Goal: Find specific page/section: Find specific page/section

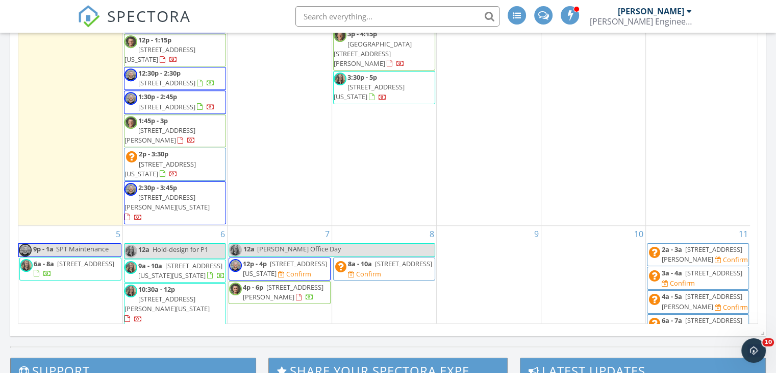
scroll to position [51, 0]
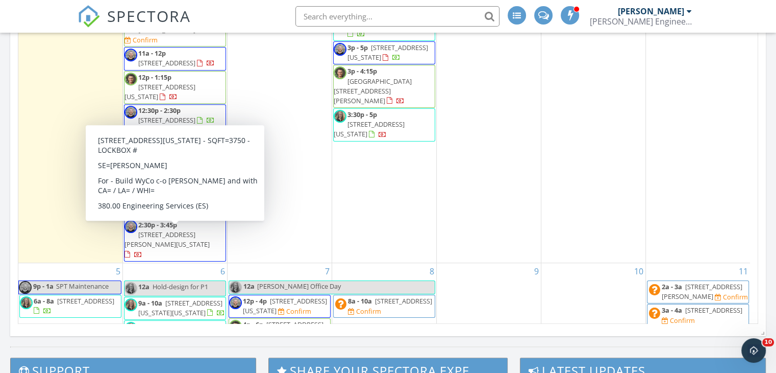
click at [196, 215] on span "[STREET_ADDRESS][US_STATE]" at bounding box center [160, 205] width 71 height 19
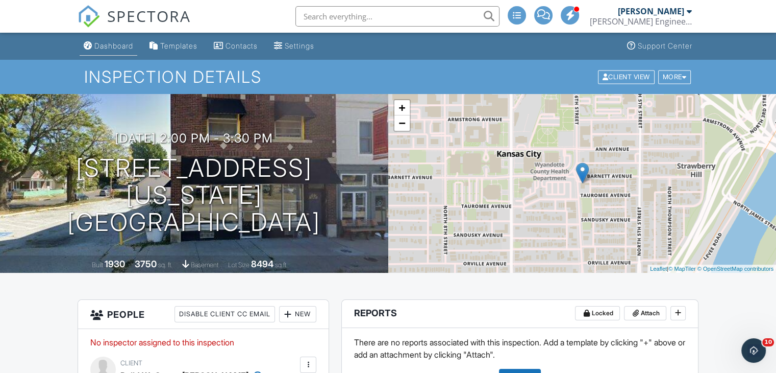
click at [102, 48] on div "Dashboard" at bounding box center [113, 45] width 39 height 9
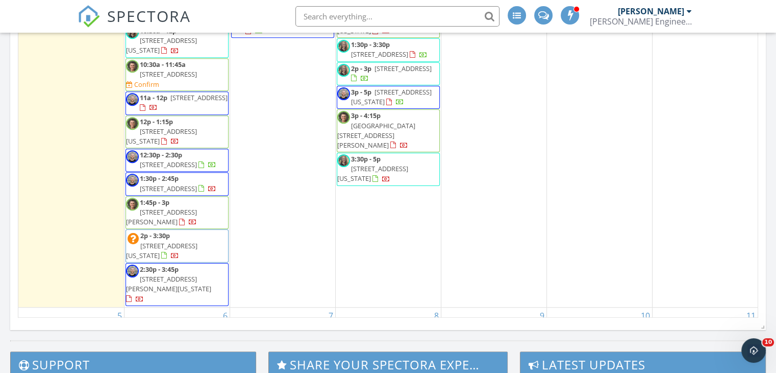
scroll to position [578, 0]
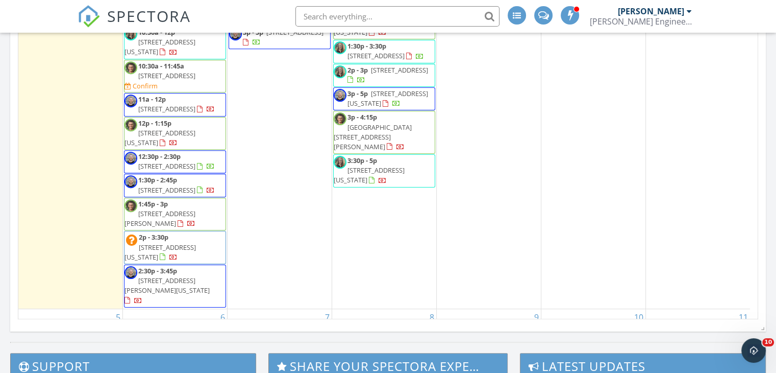
click at [372, 19] on input "text" at bounding box center [397, 16] width 204 height 20
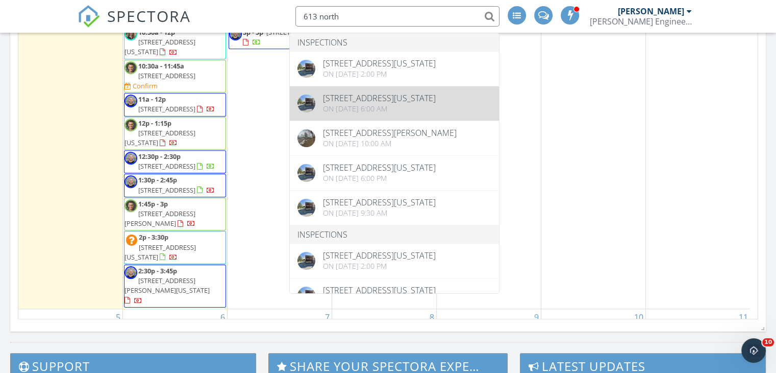
type input "613 north"
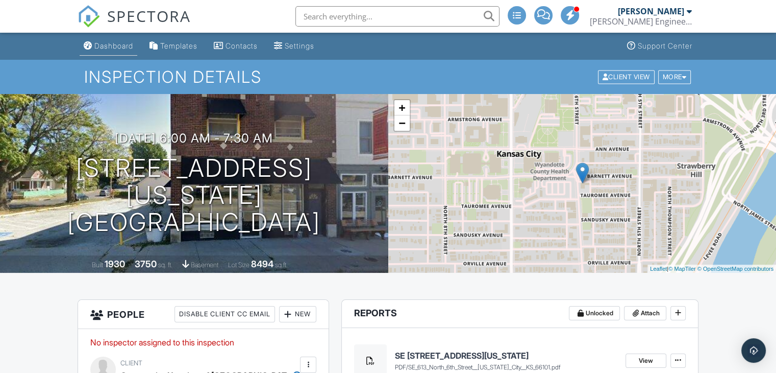
click at [119, 47] on div "Dashboard" at bounding box center [113, 45] width 39 height 9
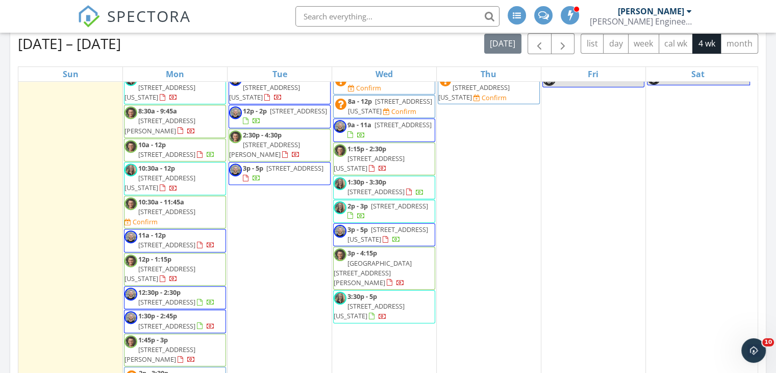
scroll to position [28, 0]
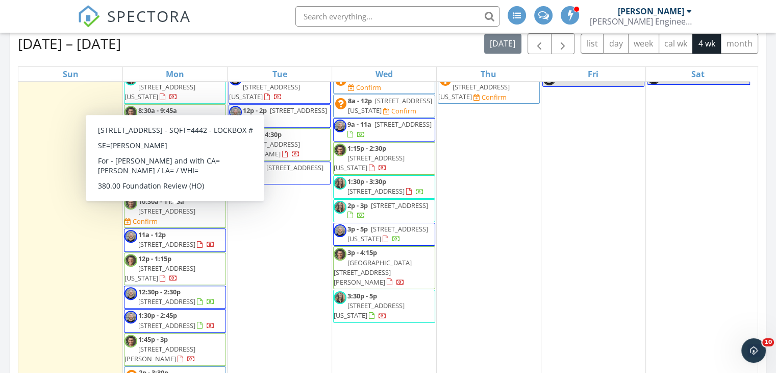
click at [195, 215] on span "[STREET_ADDRESS]" at bounding box center [166, 210] width 57 height 9
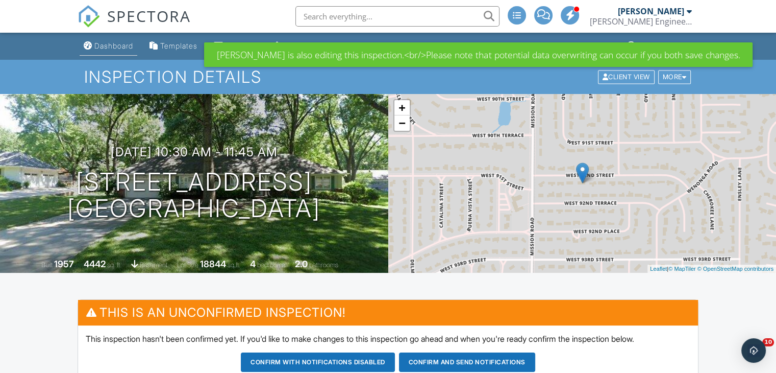
click at [102, 43] on div "Dashboard" at bounding box center [113, 45] width 39 height 9
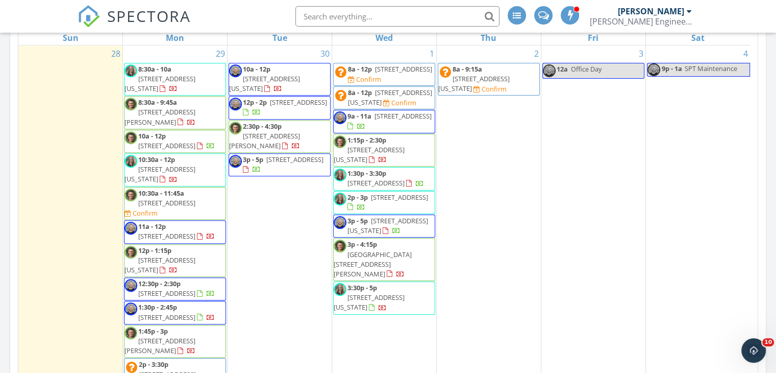
scroll to position [453, 0]
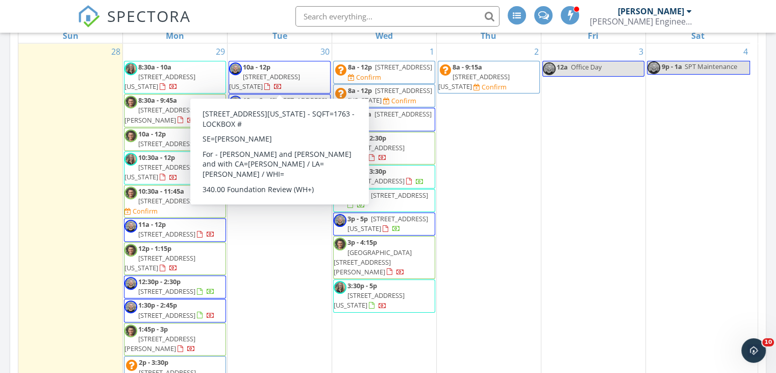
click at [291, 72] on span "[STREET_ADDRESS][US_STATE]" at bounding box center [264, 81] width 71 height 19
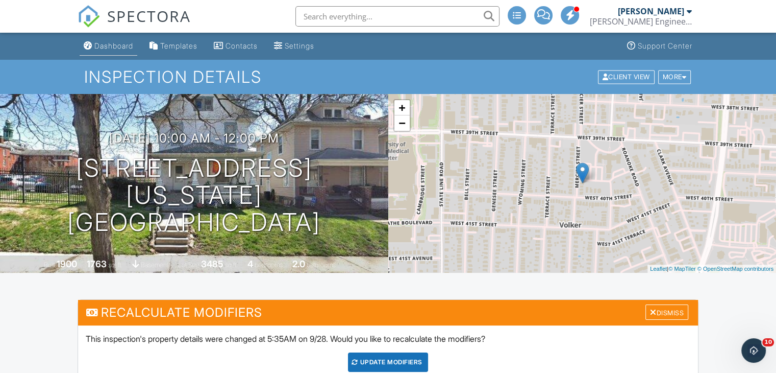
click at [104, 41] on link "Dashboard" at bounding box center [109, 46] width 58 height 19
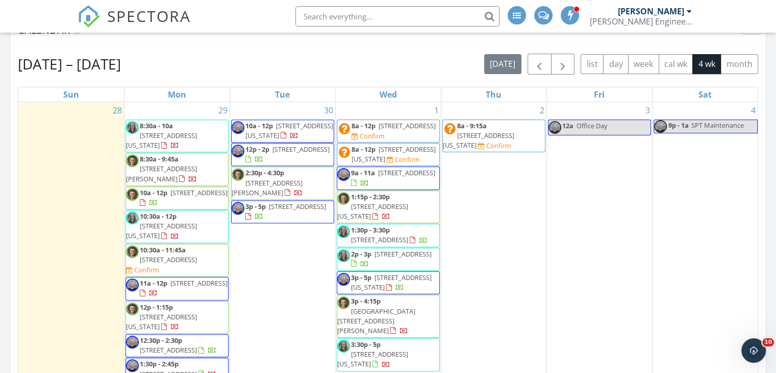
scroll to position [396, 0]
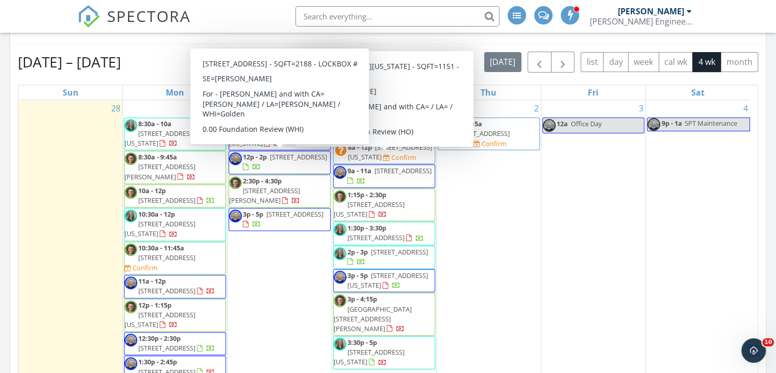
click at [287, 161] on span "9231 Hardy Street , Overland Park 66212" at bounding box center [298, 156] width 57 height 9
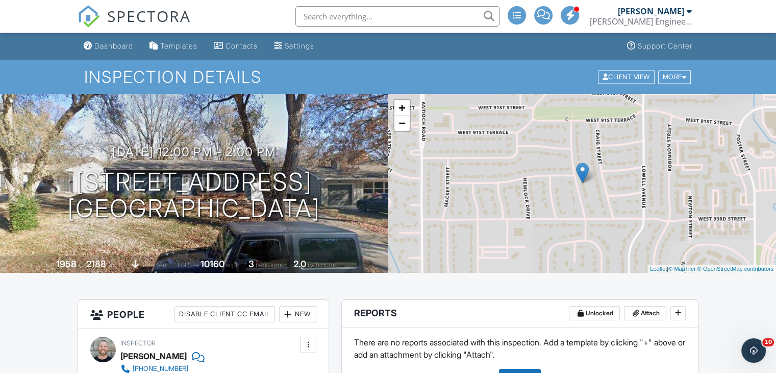
click at [351, 11] on input "text" at bounding box center [397, 16] width 204 height 20
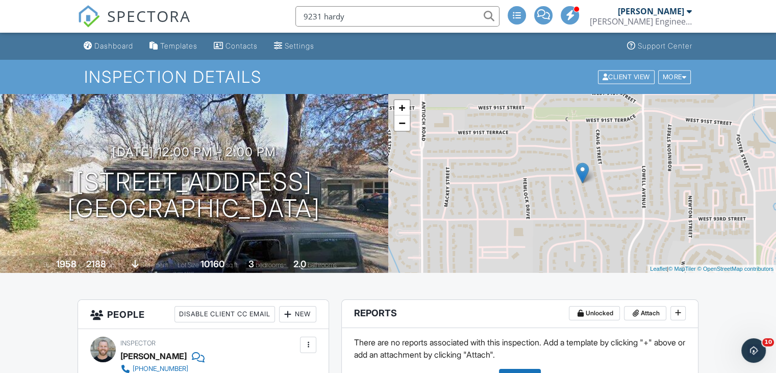
click at [368, 14] on input "9231 hardy" at bounding box center [397, 16] width 204 height 20
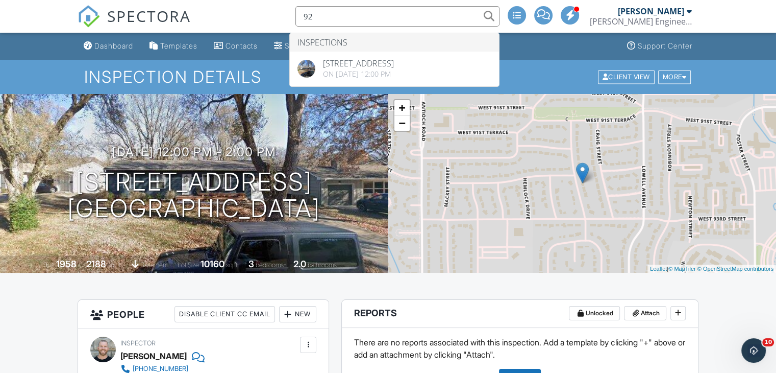
type input "9"
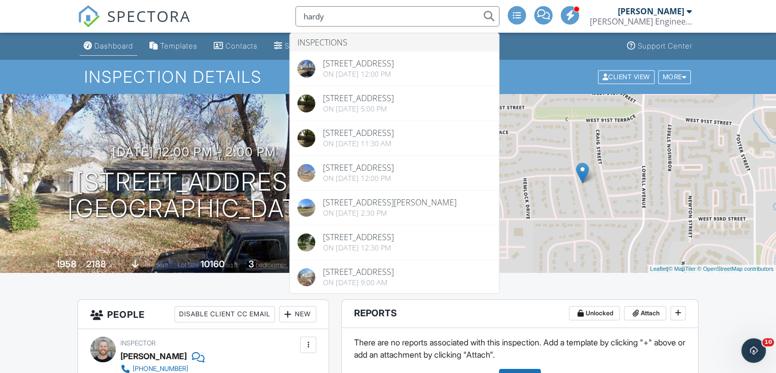
type input "hardy"
click at [123, 43] on div "Dashboard" at bounding box center [113, 45] width 39 height 9
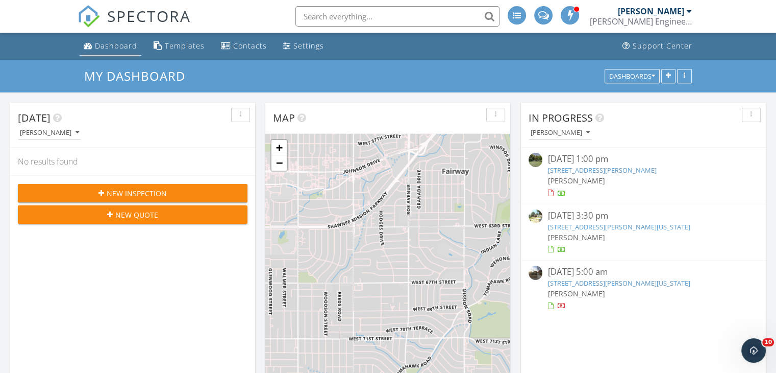
click at [107, 42] on div "Dashboard" at bounding box center [116, 46] width 42 height 10
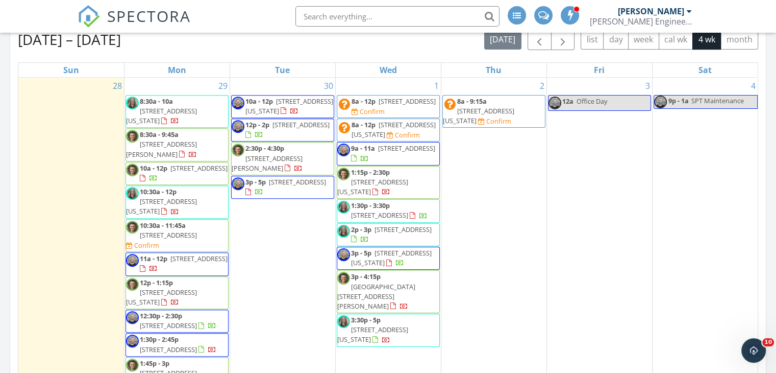
scroll to position [418, 0]
